Goal: Register for event/course

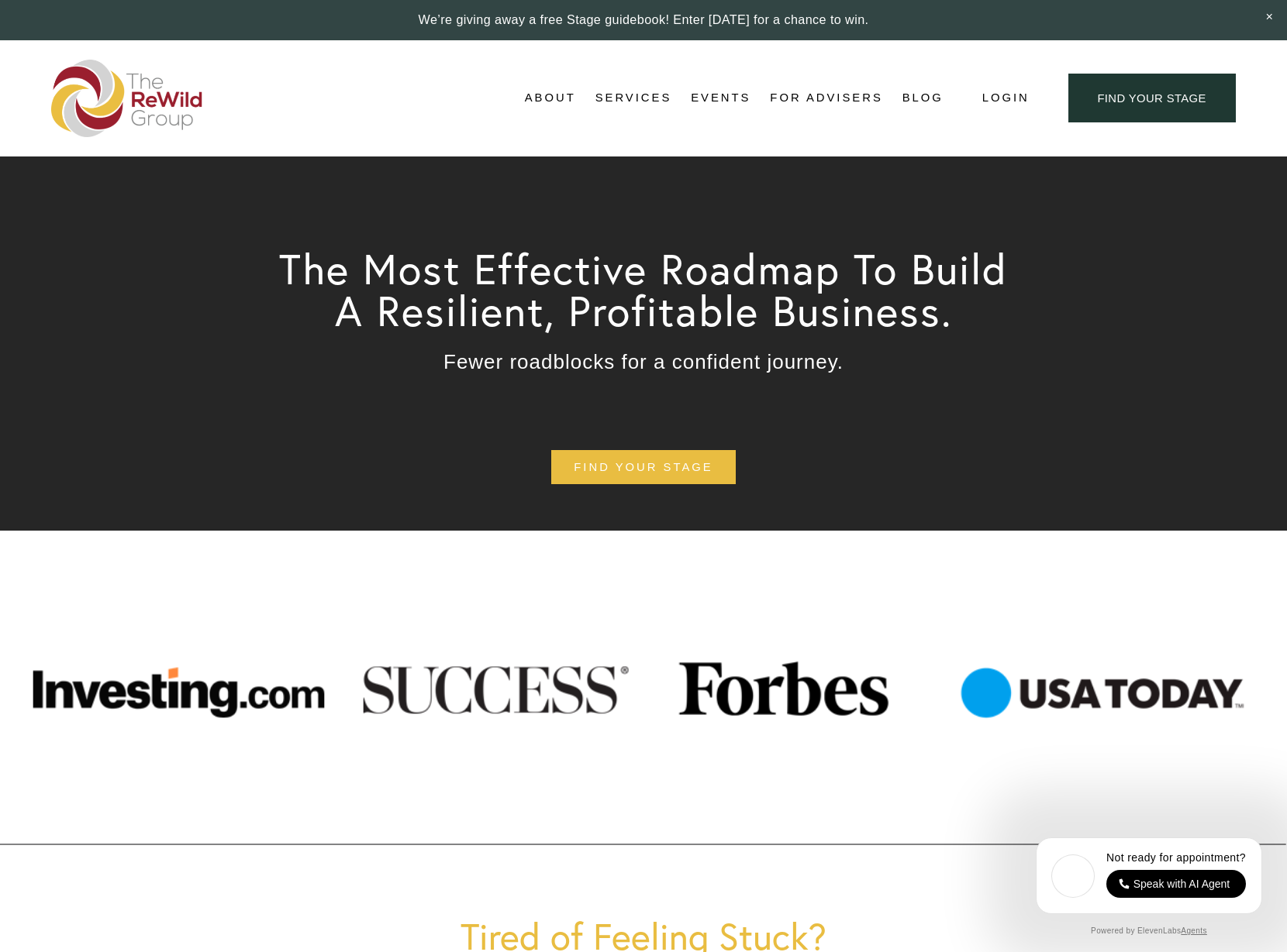
click at [0, 0] on link "Self-Guided" at bounding box center [0, 0] width 0 height 0
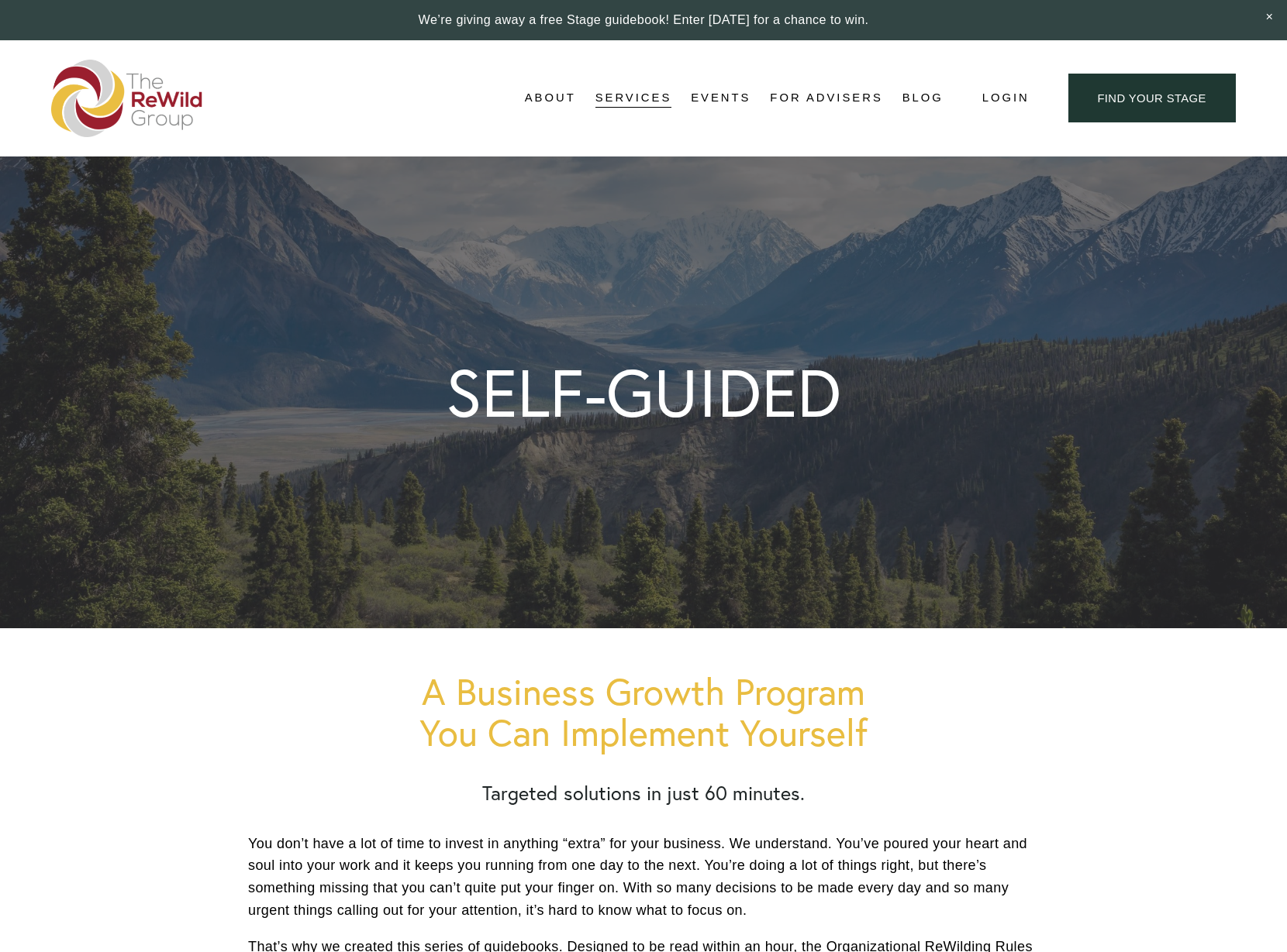
click at [744, 94] on link "Events" at bounding box center [720, 98] width 60 height 23
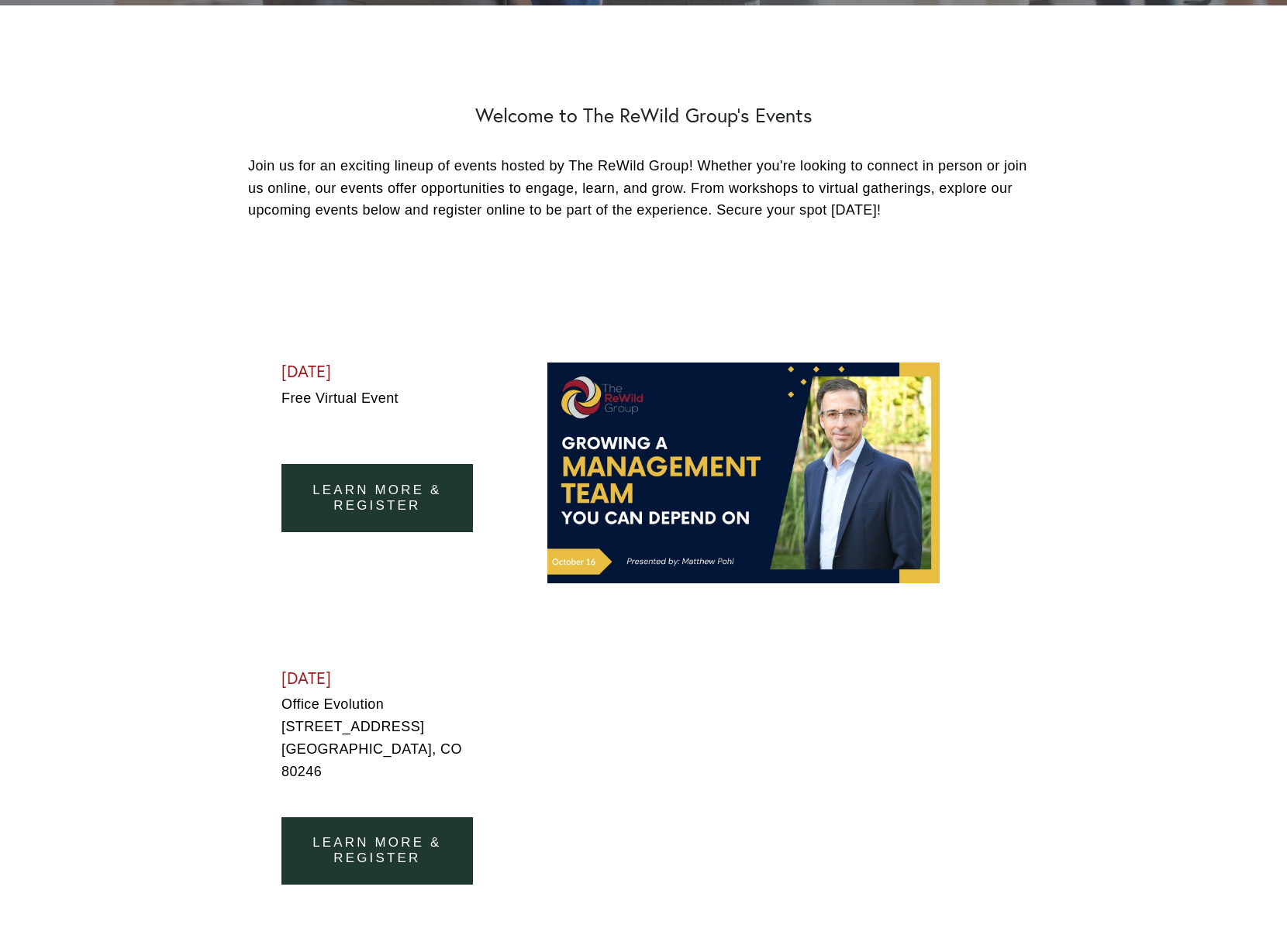
scroll to position [650, 0]
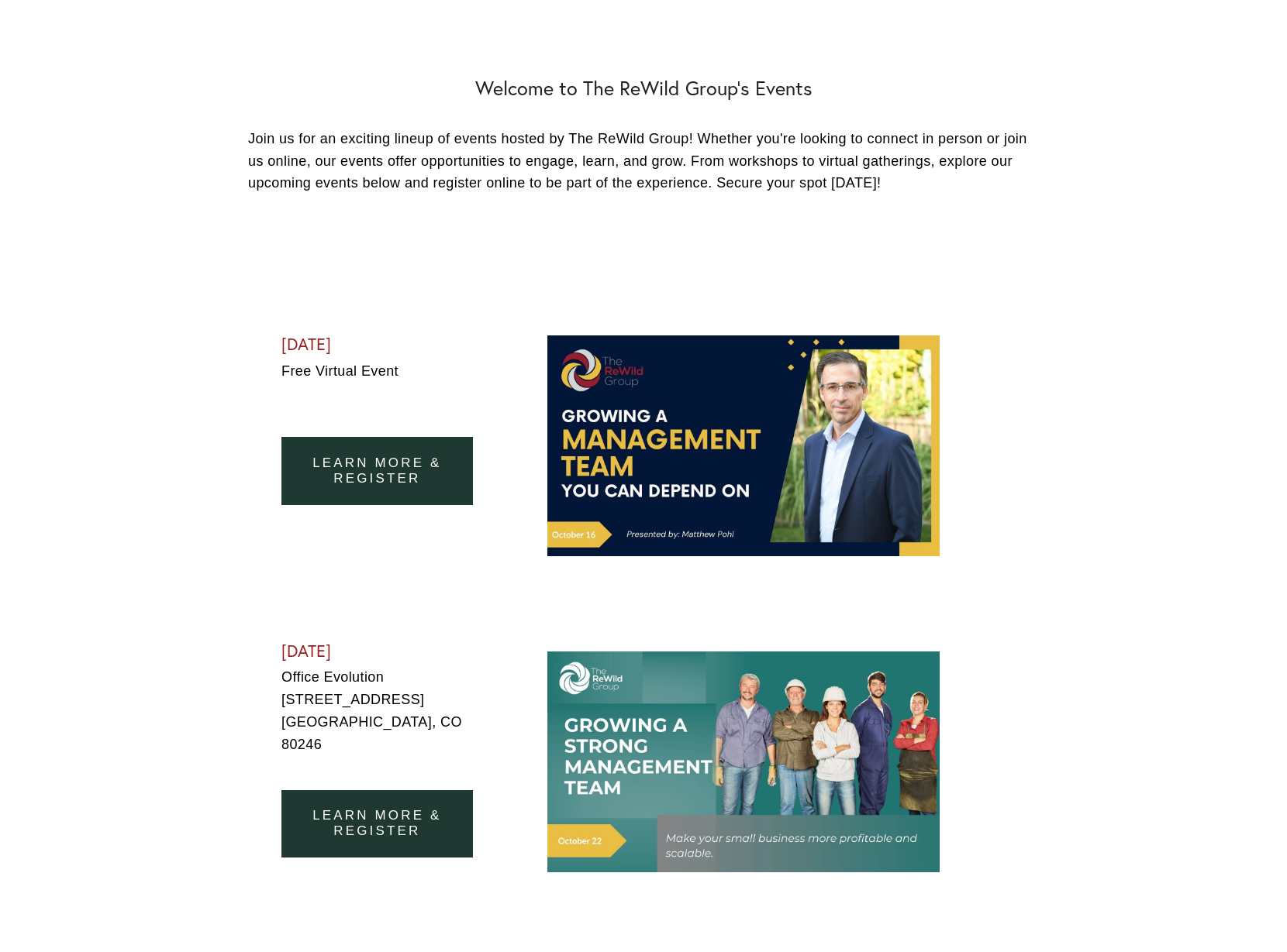
click at [321, 459] on link "learn more & Register" at bounding box center [377, 471] width 191 height 68
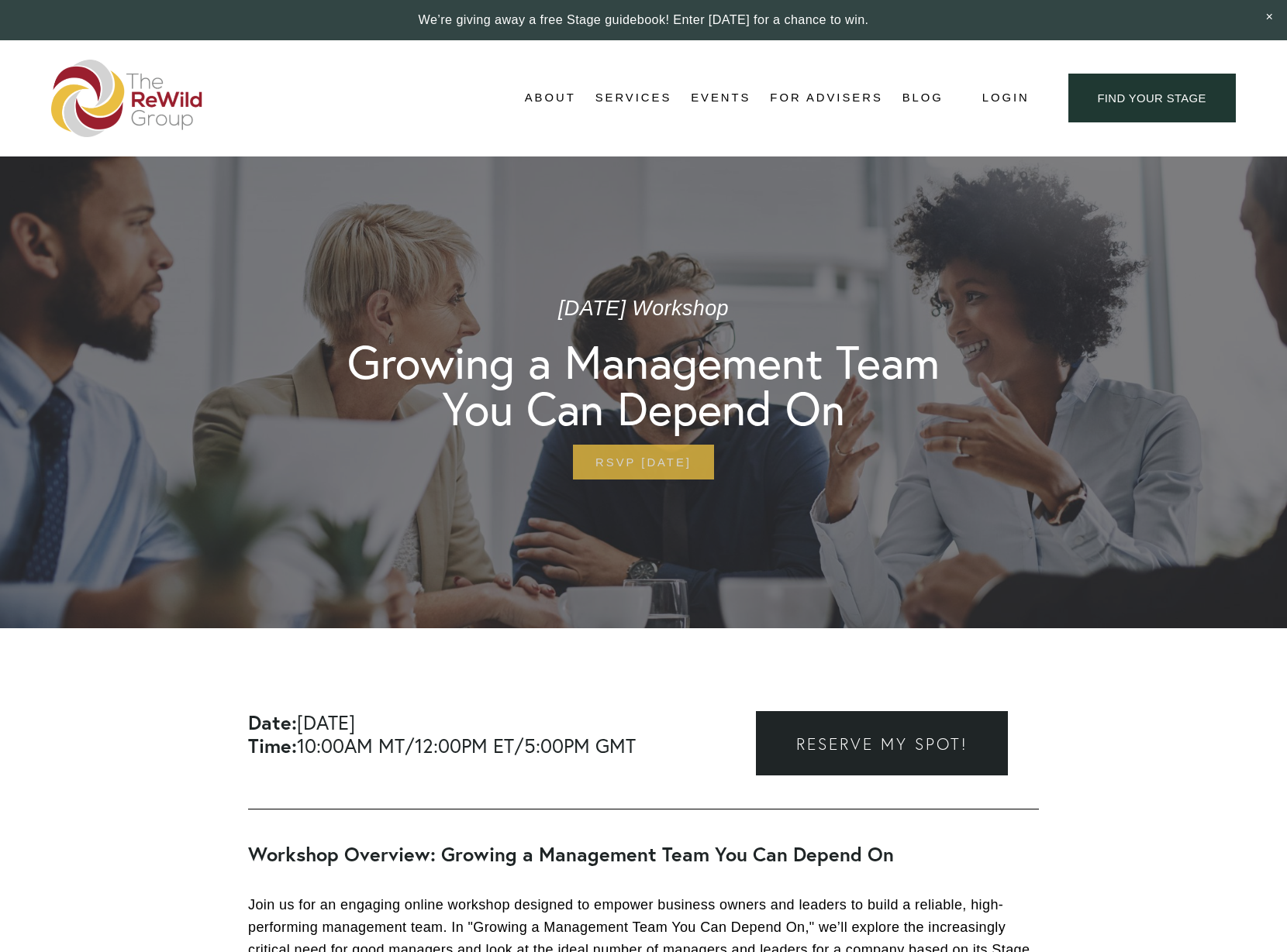
click at [651, 458] on link "RSVP [DATE]" at bounding box center [643, 462] width 141 height 34
